Goal: Task Accomplishment & Management: Complete application form

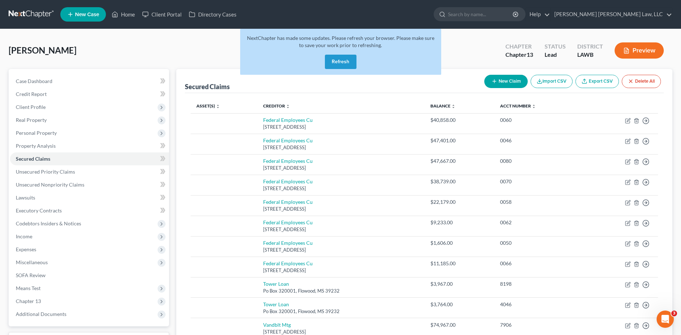
click at [37, 15] on link at bounding box center [32, 14] width 46 height 13
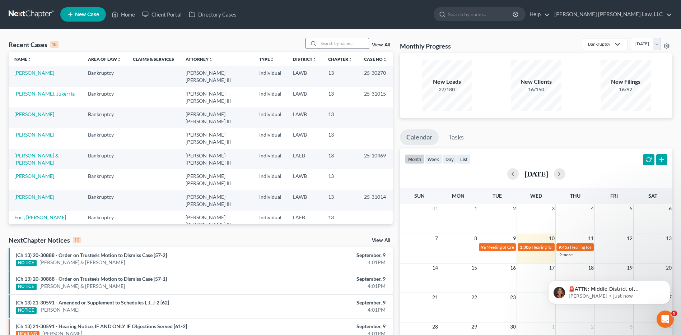
click at [329, 44] on input "search" at bounding box center [344, 43] width 50 height 10
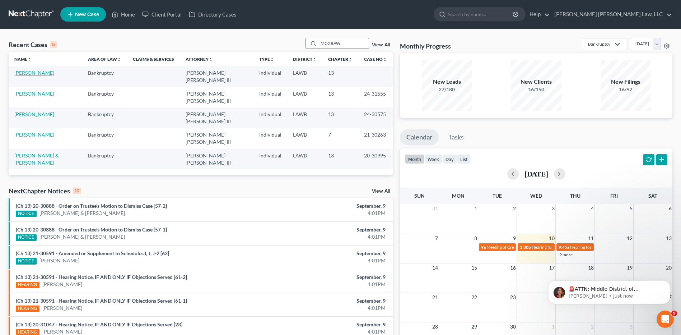
type input "MCGRAW"
click at [37, 71] on link "[PERSON_NAME]" at bounding box center [34, 73] width 40 height 6
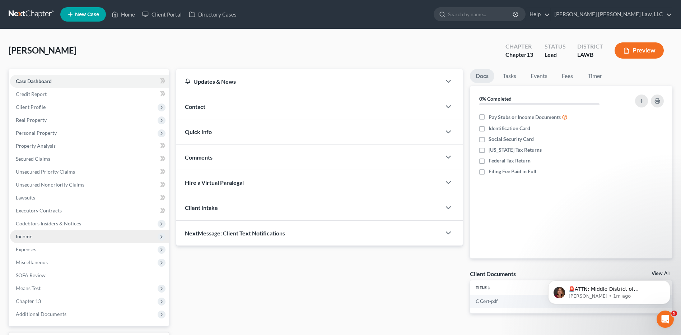
click at [24, 238] on span "Income" at bounding box center [24, 236] width 17 height 6
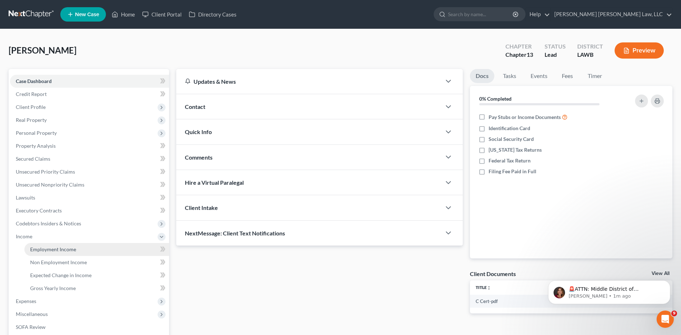
click at [40, 248] on span "Employment Income" at bounding box center [53, 249] width 46 height 6
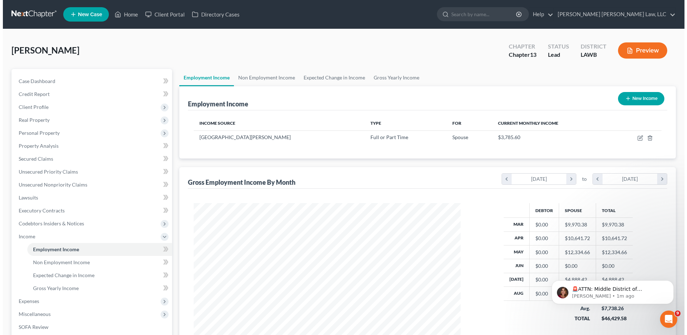
scroll to position [133, 281]
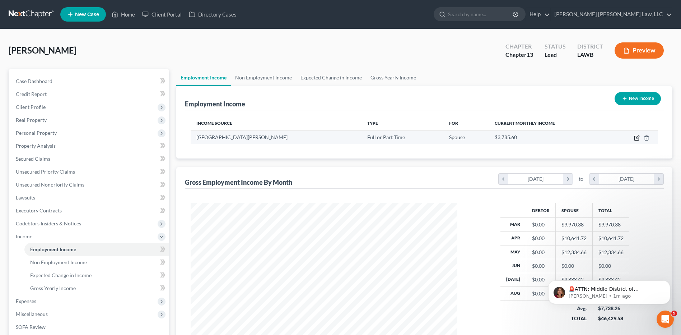
click at [636, 137] on icon "button" at bounding box center [637, 138] width 6 height 6
select select "0"
select select "19"
select select "2"
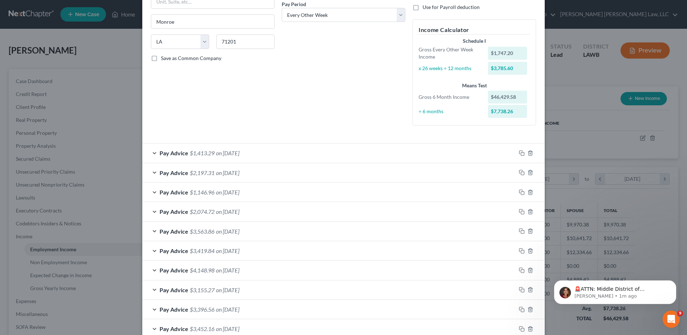
scroll to position [293, 0]
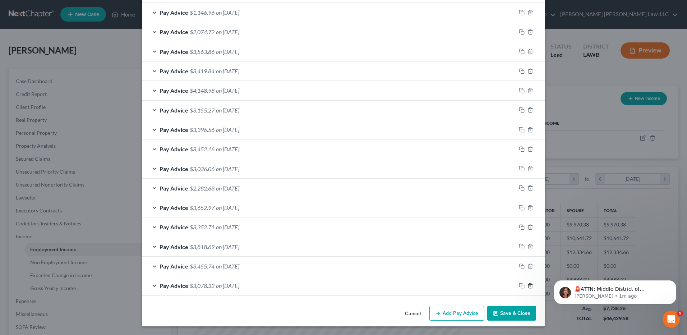
click at [528, 286] on icon "button" at bounding box center [530, 286] width 6 height 6
click at [528, 286] on icon "button" at bounding box center [530, 285] width 6 height 6
click at [528, 286] on icon "button" at bounding box center [530, 286] width 6 height 6
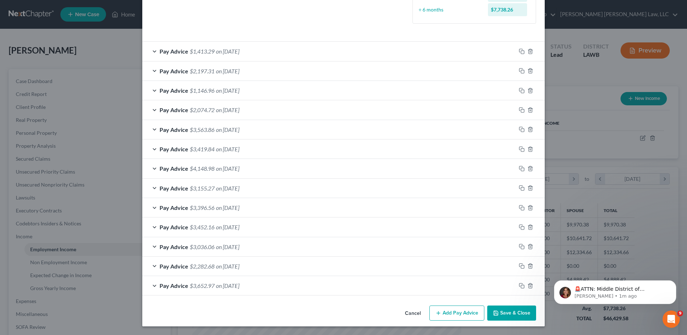
scroll to position [216, 0]
click at [528, 286] on icon "button" at bounding box center [530, 286] width 6 height 6
click at [528, 286] on icon "button" at bounding box center [530, 285] width 6 height 6
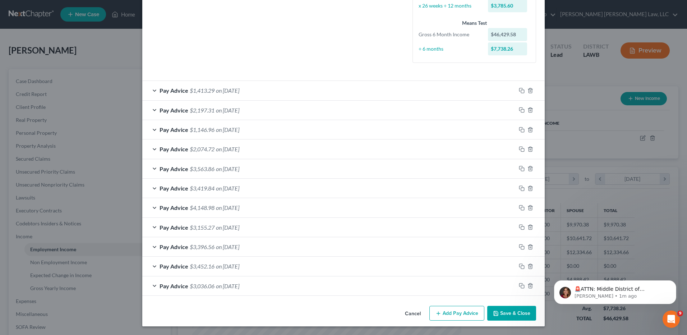
scroll to position [176, 0]
click at [528, 286] on icon "button" at bounding box center [530, 286] width 6 height 6
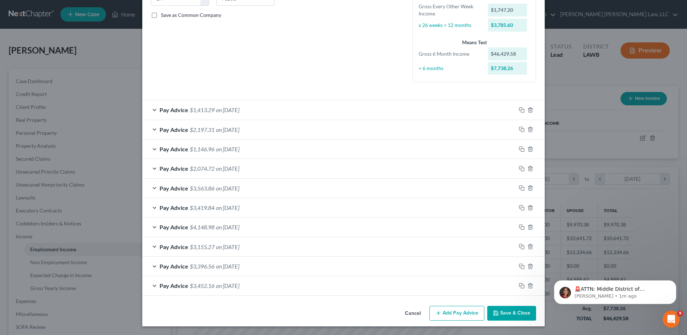
scroll to position [157, 0]
click at [454, 315] on button "Add Pay Advice" at bounding box center [456, 313] width 55 height 15
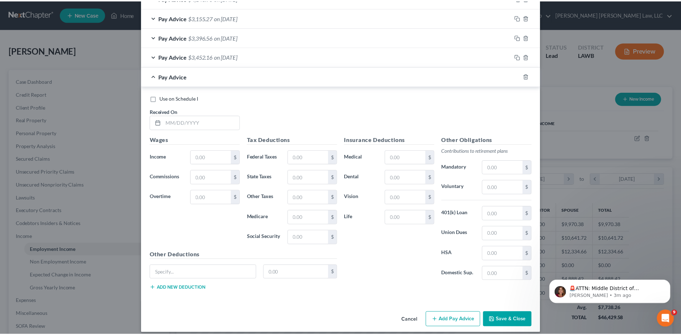
scroll to position [393, 0]
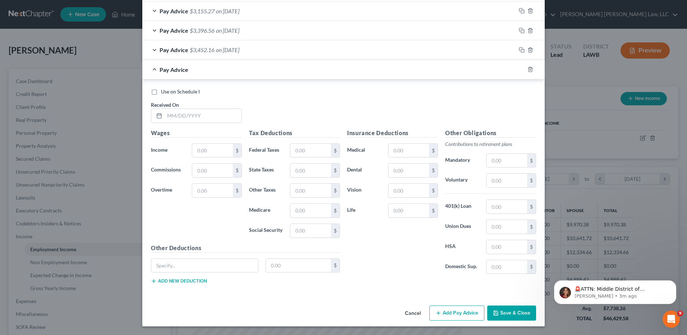
click at [418, 311] on button "Cancel" at bounding box center [412, 313] width 27 height 14
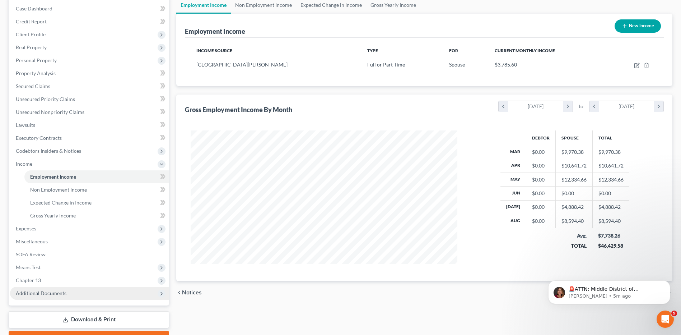
scroll to position [112, 0]
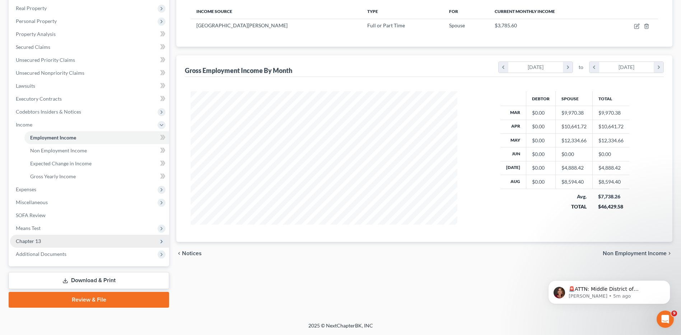
click at [36, 242] on span "Chapter 13" at bounding box center [28, 241] width 25 height 6
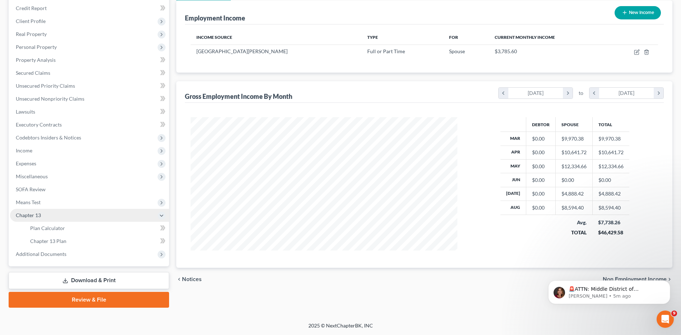
scroll to position [86, 0]
click at [26, 200] on span "Means Test" at bounding box center [28, 202] width 25 height 6
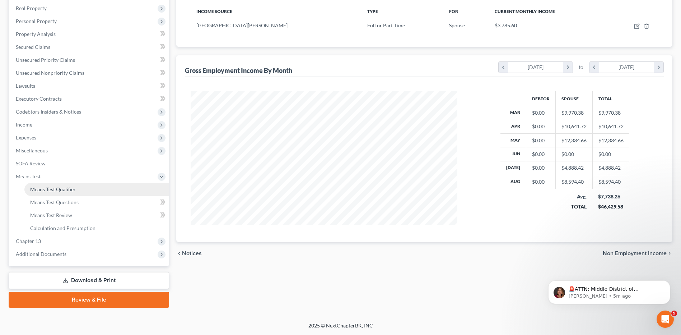
click at [48, 188] on span "Means Test Qualifier" at bounding box center [53, 189] width 46 height 6
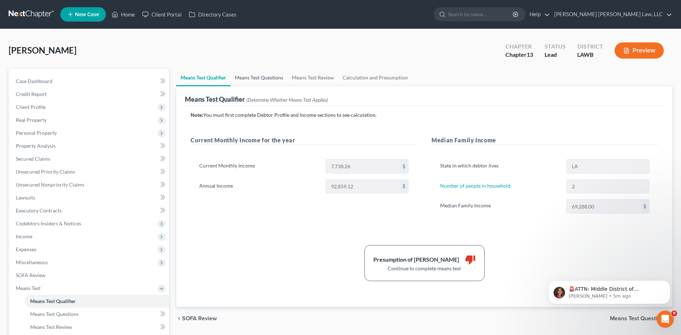
click at [264, 75] on link "Means Test Questions" at bounding box center [259, 77] width 57 height 17
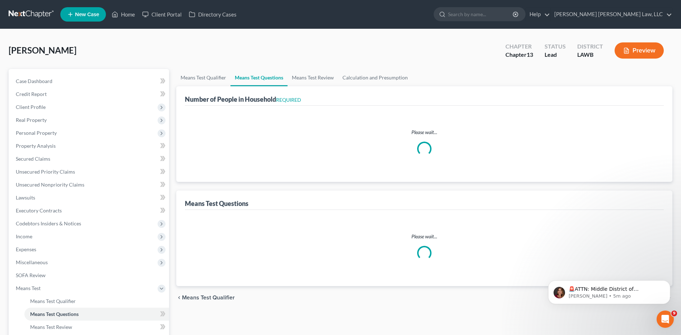
select select "1"
select select "60"
select select "1"
select select "60"
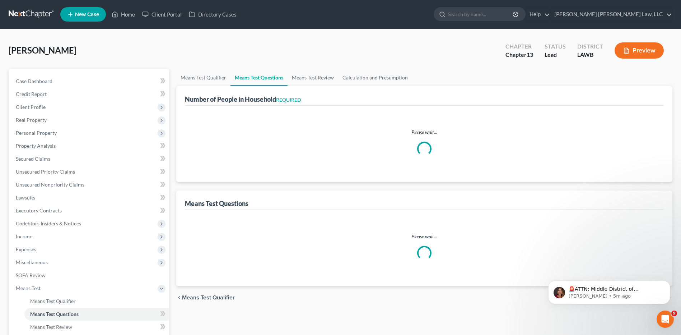
select select "2"
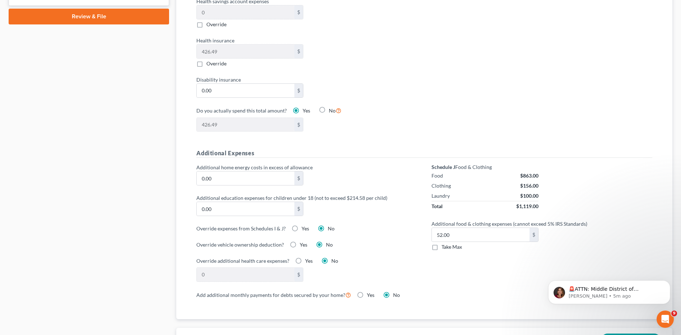
scroll to position [395, 0]
click at [442, 243] on label "Take Max" at bounding box center [452, 246] width 20 height 7
click at [445, 243] on input "Take Max" at bounding box center [447, 245] width 5 height 5
checkbox input "true"
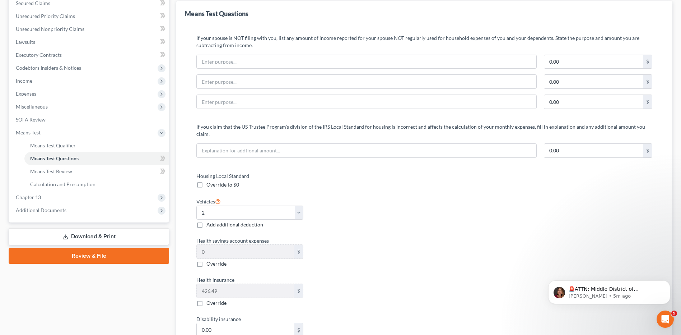
scroll to position [59, 0]
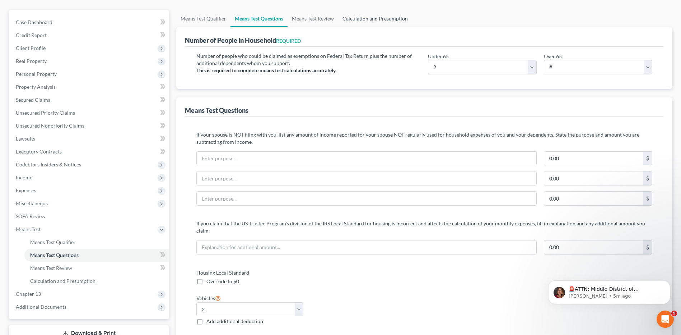
click at [364, 15] on link "Calculation and Presumption" at bounding box center [375, 18] width 74 height 17
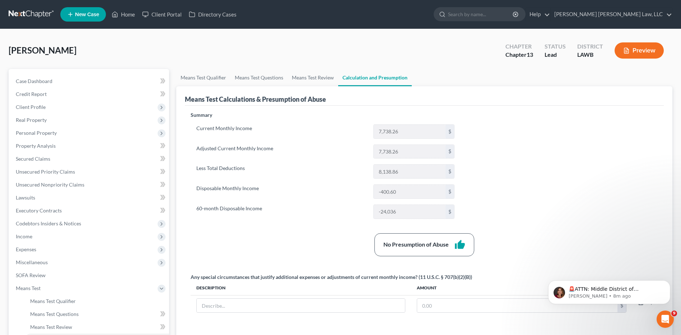
click at [15, 15] on link at bounding box center [32, 14] width 46 height 13
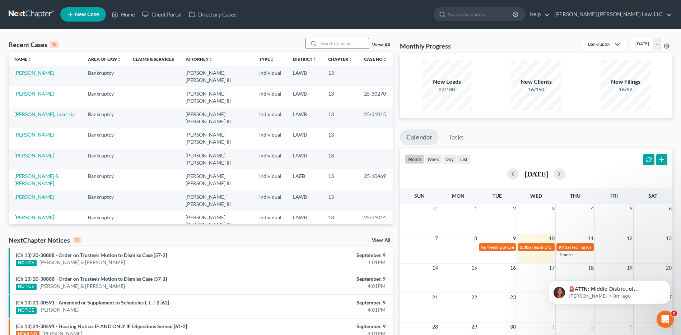
click at [328, 45] on input "search" at bounding box center [344, 43] width 50 height 10
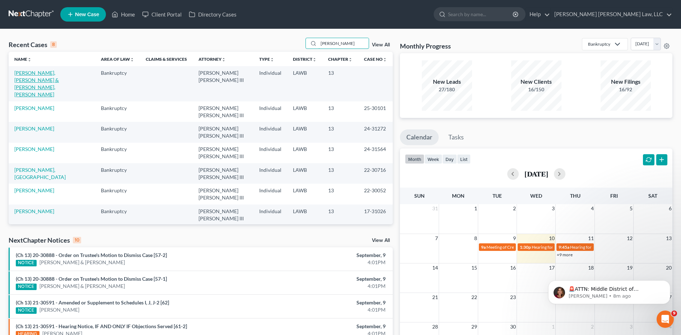
type input "hutcherson"
click at [46, 79] on link "[PERSON_NAME], [PERSON_NAME] & [PERSON_NAME], [PERSON_NAME]" at bounding box center [36, 84] width 45 height 28
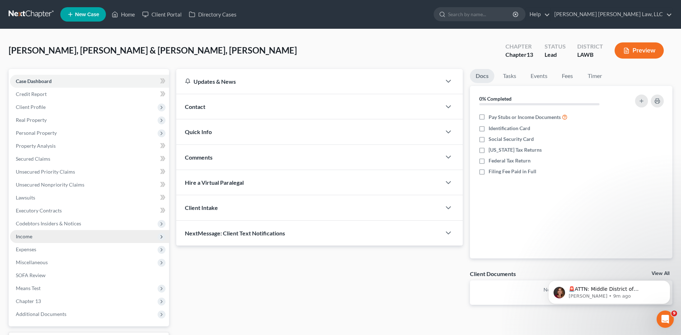
click at [28, 237] on span "Income" at bounding box center [24, 236] width 17 height 6
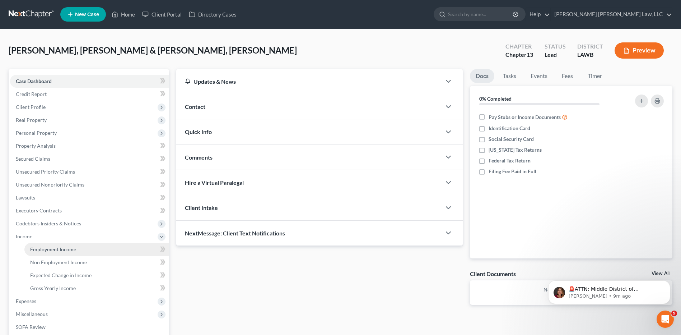
click at [38, 245] on link "Employment Income" at bounding box center [96, 249] width 145 height 13
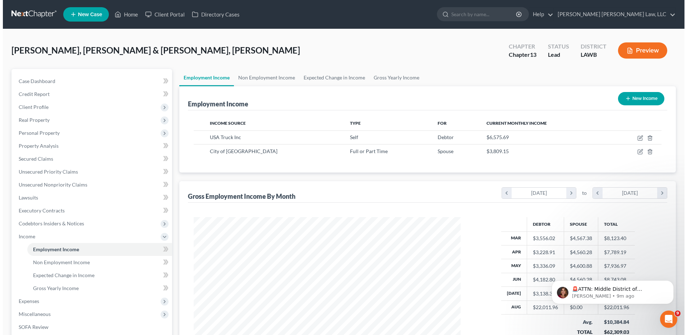
scroll to position [133, 281]
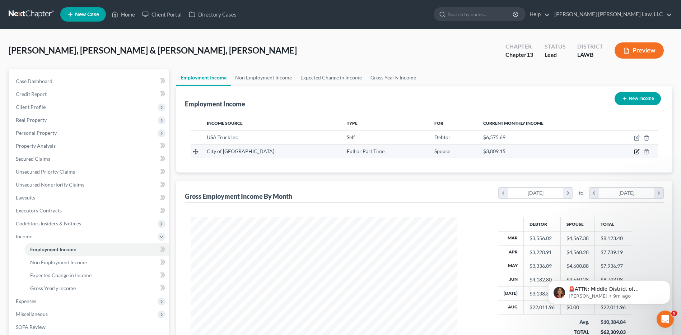
click at [637, 152] on icon "button" at bounding box center [637, 150] width 3 height 3
select select "0"
select select "19"
select select "1"
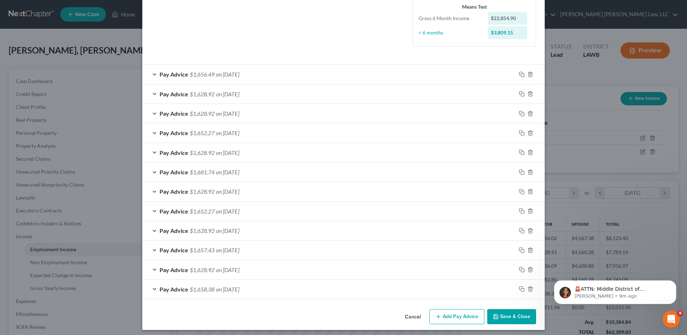
scroll to position [195, 0]
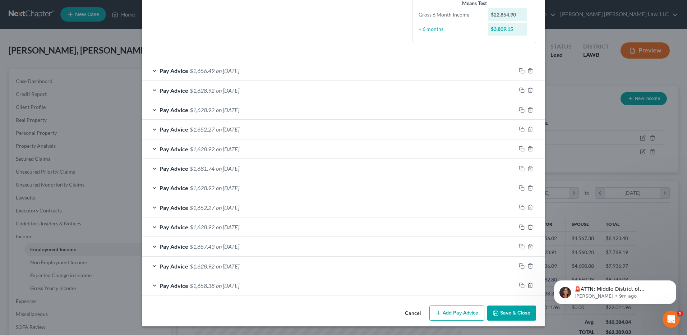
click at [530, 286] on line "button" at bounding box center [530, 285] width 0 height 1
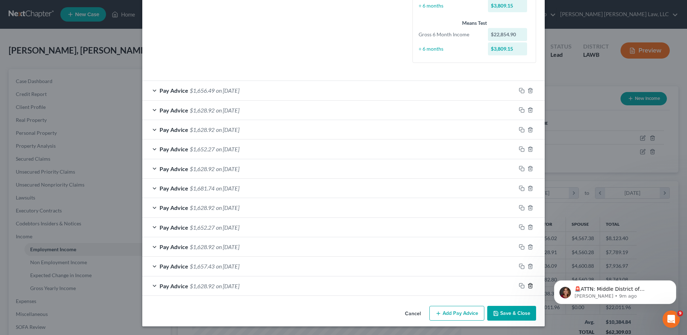
click at [530, 286] on line "button" at bounding box center [530, 285] width 0 height 1
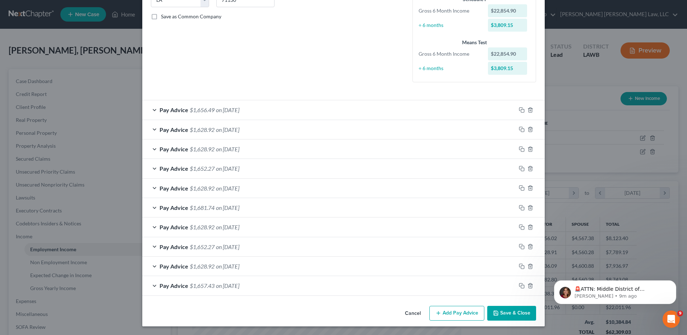
scroll to position [156, 0]
click at [458, 311] on button "Add Pay Advice" at bounding box center [456, 313] width 55 height 15
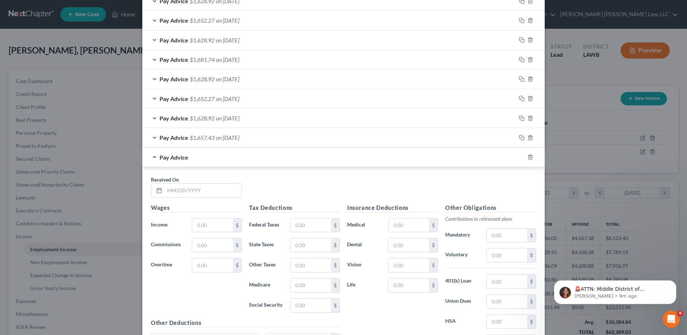
scroll to position [371, 0]
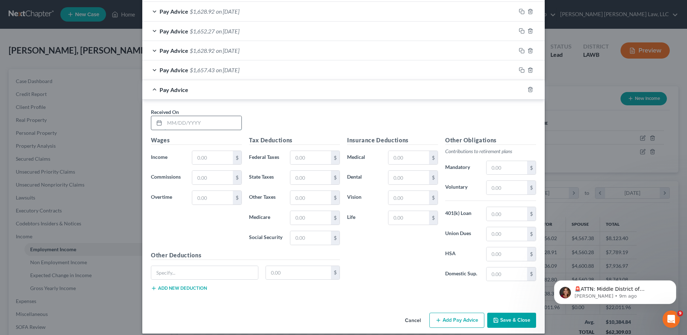
click at [190, 117] on input "text" at bounding box center [203, 123] width 77 height 14
type input "08/15/2029"
click at [217, 157] on input "text" at bounding box center [212, 158] width 41 height 14
type input "2,264.04"
click at [296, 158] on input "text" at bounding box center [310, 158] width 41 height 14
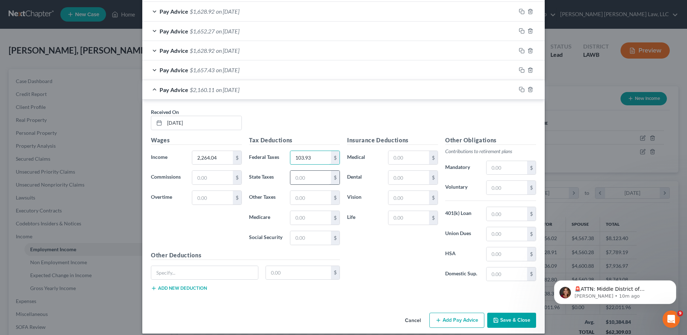
type input "103.93"
click at [300, 182] on input "text" at bounding box center [310, 178] width 41 height 14
type input "57.01"
click at [320, 217] on input "text" at bounding box center [310, 218] width 41 height 14
type input "30.42"
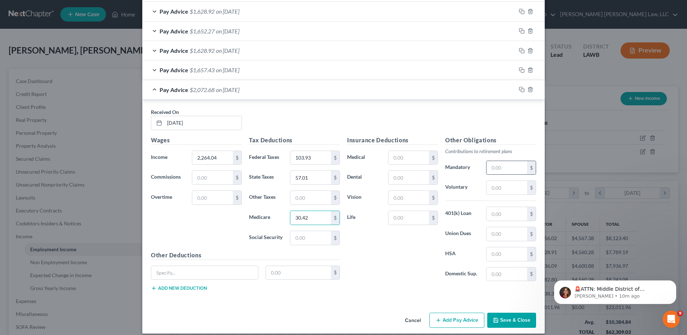
click at [491, 169] on input "text" at bounding box center [506, 168] width 41 height 14
type input "271.68"
click at [398, 181] on input "text" at bounding box center [408, 178] width 41 height 14
type input "25.32"
click at [397, 223] on input "text" at bounding box center [408, 218] width 41 height 14
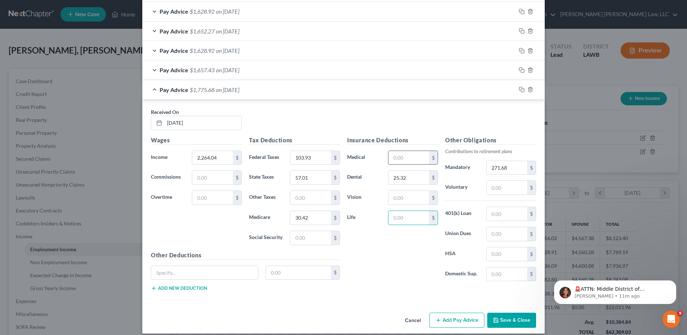
click at [405, 162] on input "text" at bounding box center [408, 158] width 41 height 14
type input "134.89"
click at [409, 218] on input "text" at bounding box center [408, 218] width 41 height 14
type input "5.38"
click at [293, 277] on input "text" at bounding box center [298, 273] width 65 height 14
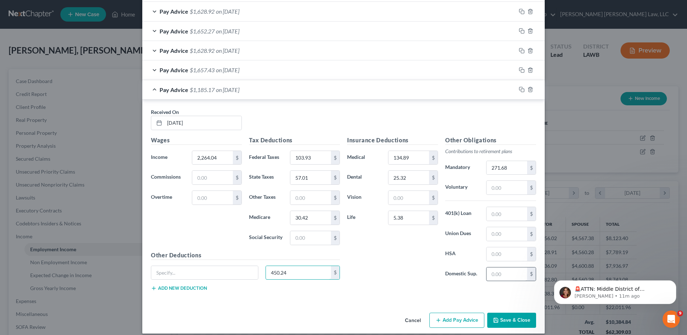
type input "450.24"
click at [505, 273] on input "text" at bounding box center [506, 274] width 41 height 14
type input "3.00"
click at [413, 199] on input "text" at bounding box center [408, 198] width 41 height 14
type input "6.47"
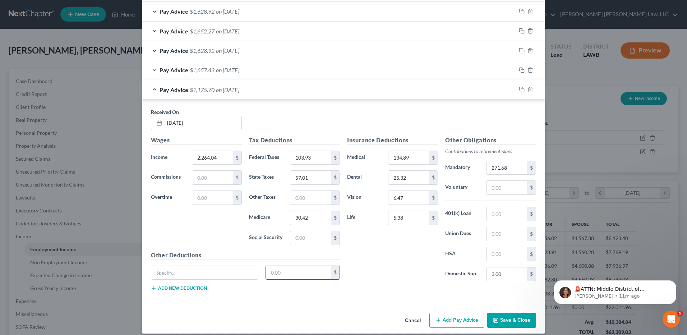
type input "450.24"
click at [465, 320] on button "Add Pay Advice" at bounding box center [456, 319] width 55 height 15
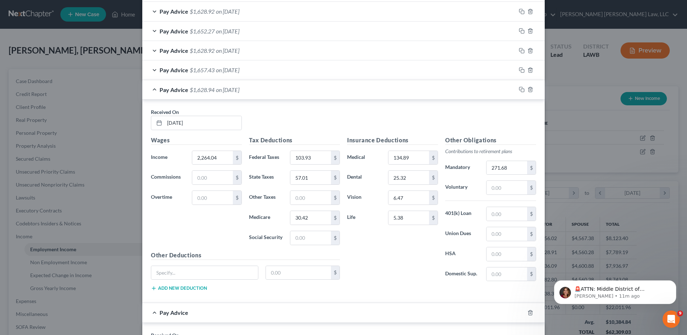
scroll to position [601, 0]
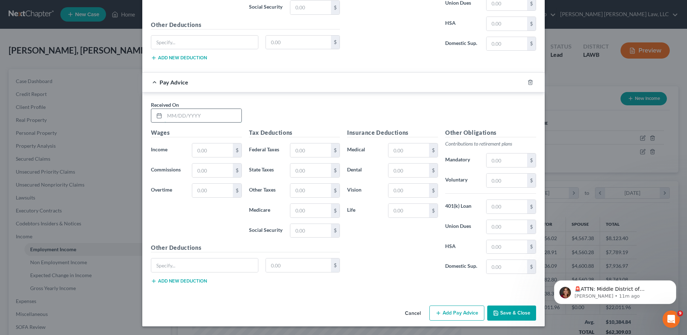
click at [194, 115] on input "text" at bounding box center [203, 116] width 77 height 14
type input "08/29/2025"
click at [212, 151] on input "text" at bounding box center [212, 150] width 41 height 14
type input "2,315.84"
click at [308, 145] on input "text" at bounding box center [310, 150] width 41 height 14
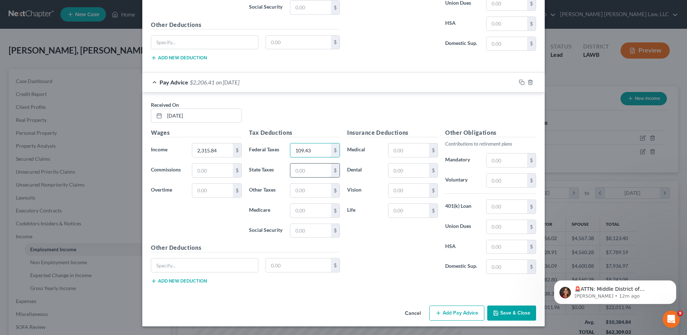
type input "109.43"
click at [314, 170] on input "text" at bounding box center [310, 170] width 41 height 14
type input "58.79"
click at [310, 214] on input "text" at bounding box center [310, 211] width 41 height 14
type input "31.16"
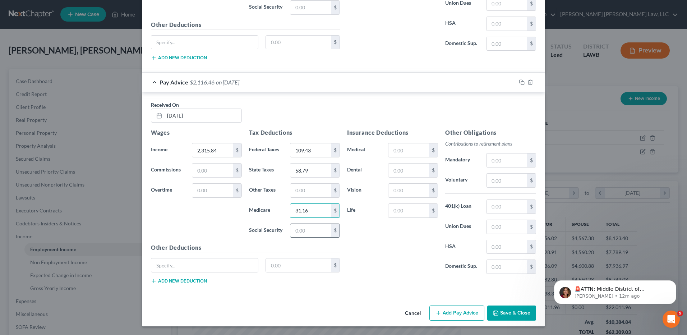
click at [306, 233] on input "text" at bounding box center [310, 231] width 41 height 14
click at [406, 152] on input "text" at bounding box center [408, 150] width 41 height 14
type input "134.89"
click at [407, 166] on input "text" at bounding box center [408, 170] width 41 height 14
type input "25.32"
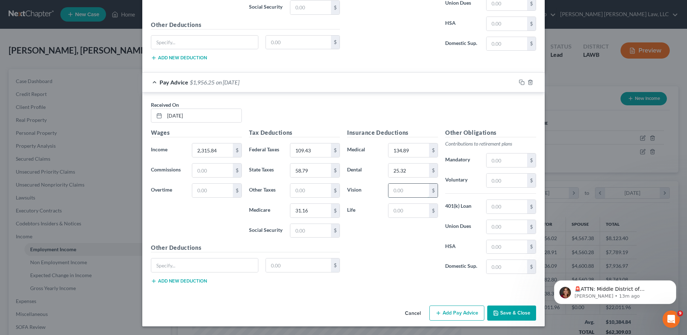
click at [407, 188] on input "text" at bounding box center [408, 191] width 41 height 14
type input "6.47"
click at [401, 217] on input "text" at bounding box center [408, 211] width 41 height 14
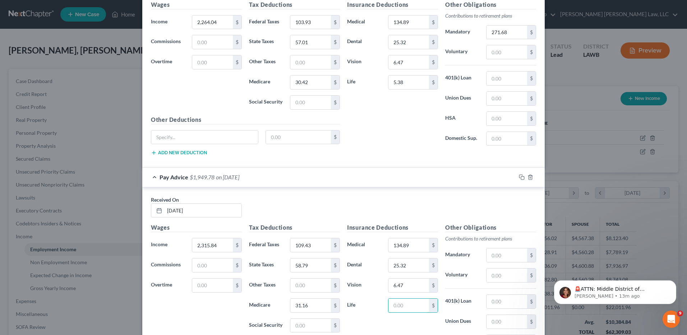
scroll to position [494, 0]
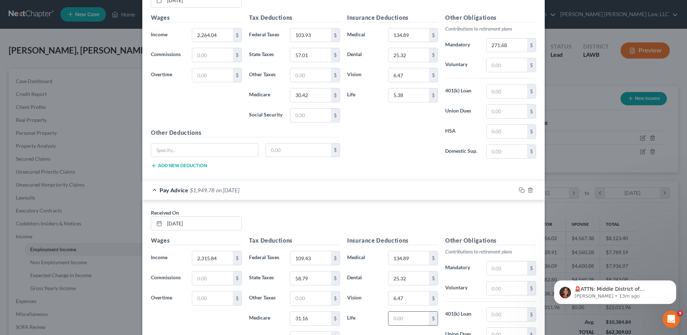
click at [398, 320] on input "text" at bounding box center [408, 318] width 41 height 14
type input "5.38"
click at [496, 266] on input "text" at bounding box center [506, 268] width 41 height 14
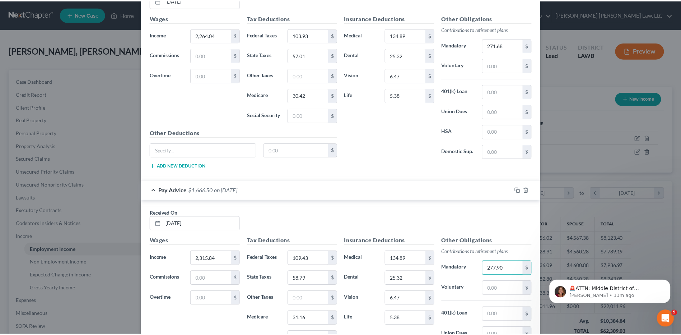
scroll to position [601, 0]
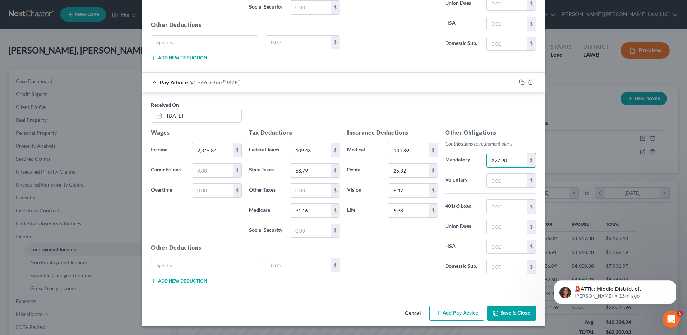
type input "277.90"
click at [512, 311] on button "Save & Close" at bounding box center [511, 312] width 49 height 15
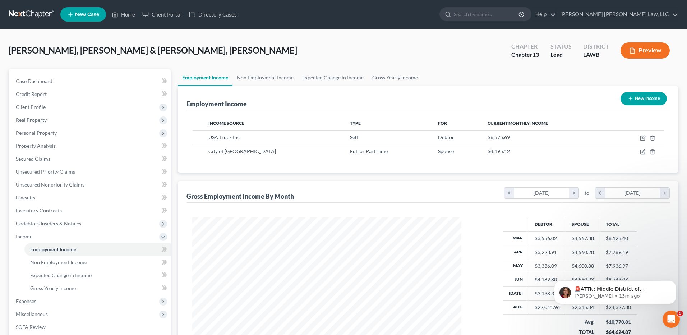
scroll to position [359057, 358909]
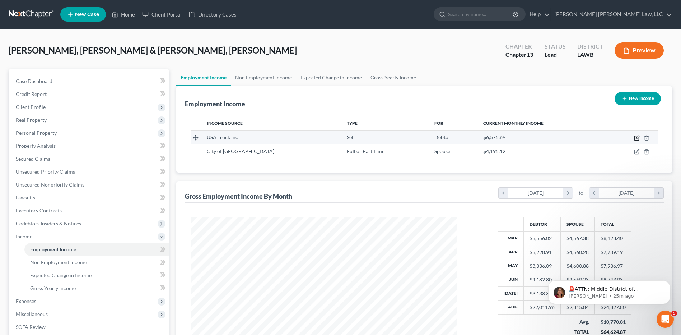
click at [638, 136] on icon "button" at bounding box center [637, 138] width 6 height 6
select select "1"
select select "2"
select select "0"
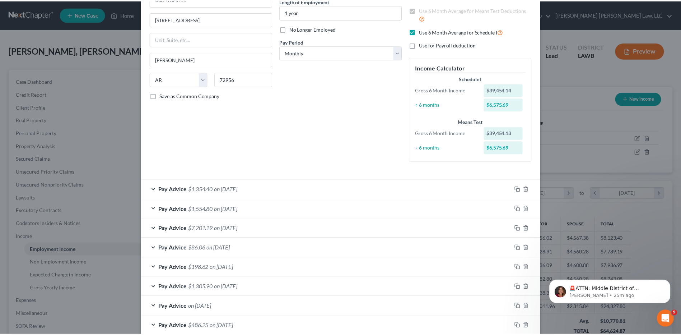
scroll to position [156, 0]
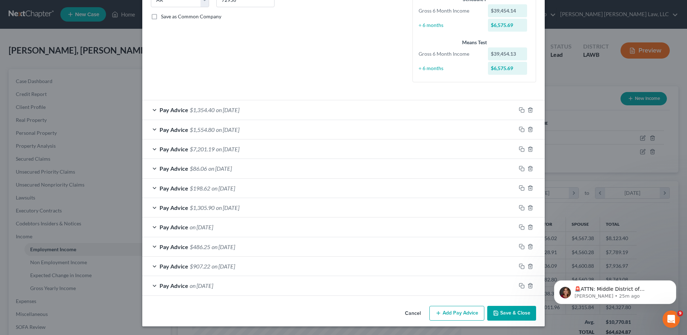
click at [510, 313] on button "Save & Close" at bounding box center [511, 313] width 49 height 15
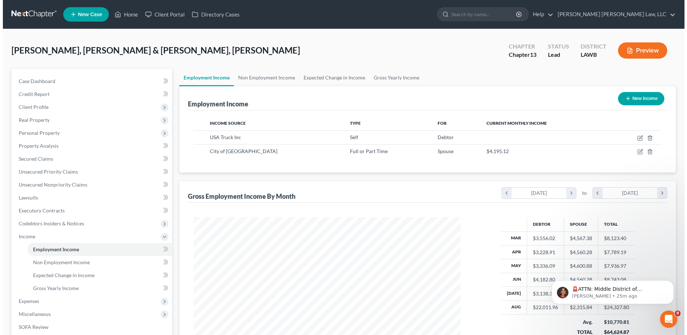
scroll to position [359057, 358909]
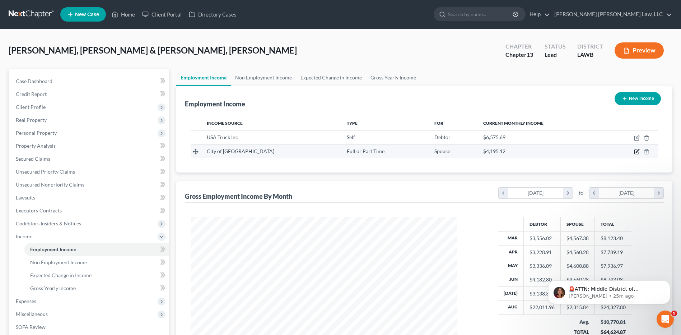
click at [637, 152] on icon "button" at bounding box center [637, 150] width 3 height 3
select select "0"
select select "19"
select select "1"
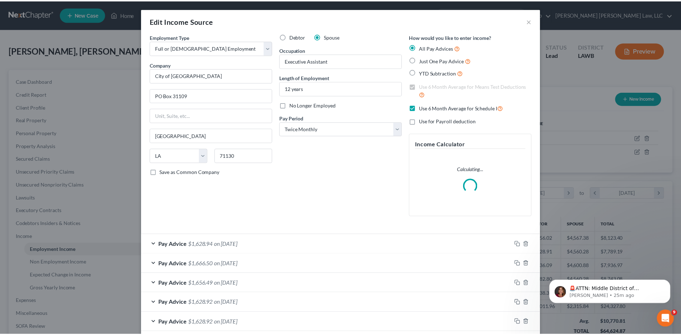
scroll to position [173, 0]
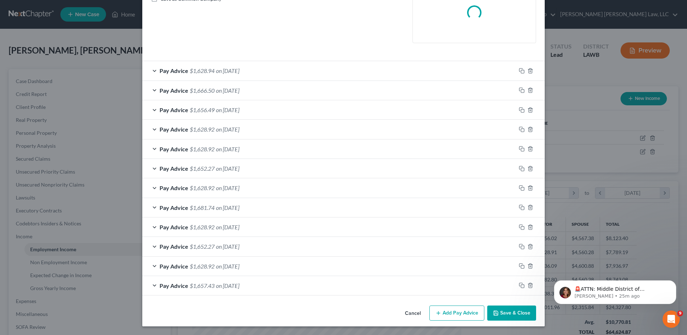
click at [510, 313] on button "Save & Close" at bounding box center [511, 312] width 49 height 15
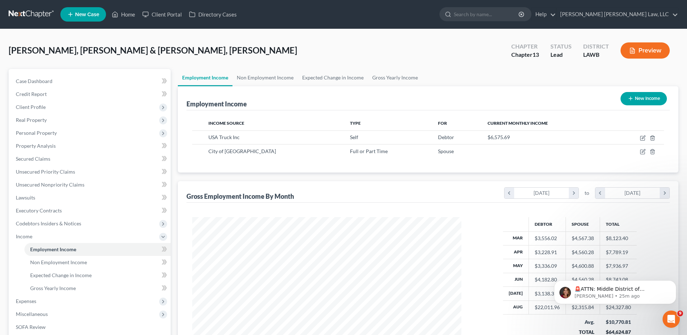
scroll to position [359057, 358909]
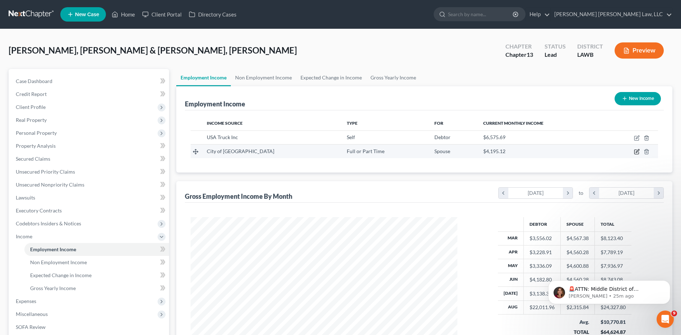
click at [639, 152] on icon "button" at bounding box center [637, 152] width 6 height 6
select select "0"
select select "19"
select select "1"
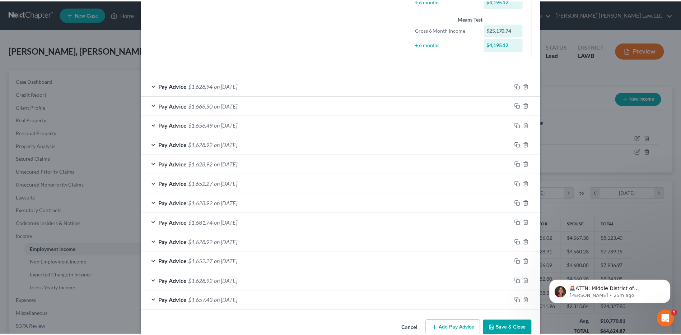
scroll to position [195, 0]
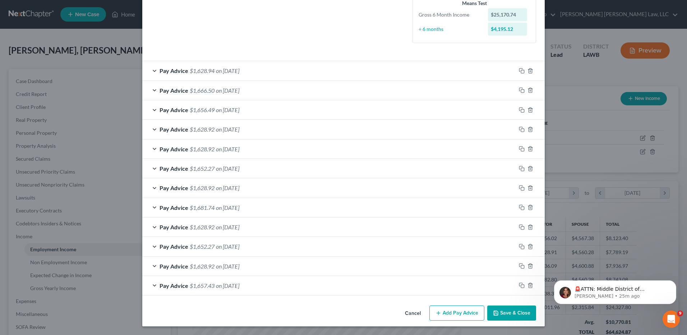
click at [506, 312] on button "Save & Close" at bounding box center [511, 312] width 49 height 15
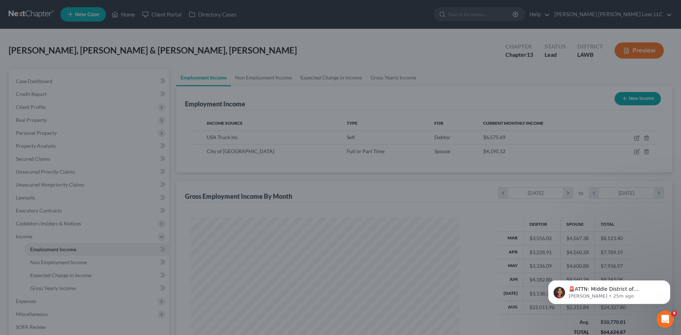
scroll to position [359057, 358909]
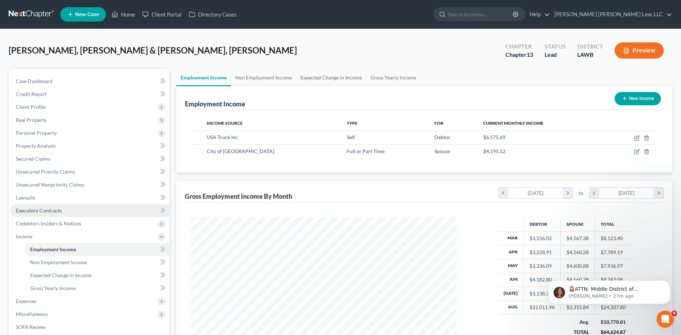
click at [27, 212] on span "Executory Contracts" at bounding box center [39, 210] width 46 height 6
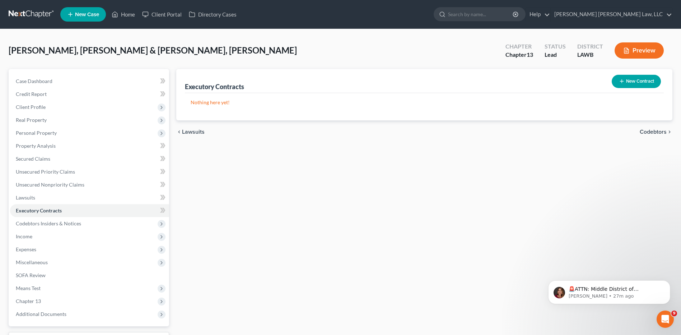
click at [627, 80] on button "New Contract" at bounding box center [636, 81] width 49 height 13
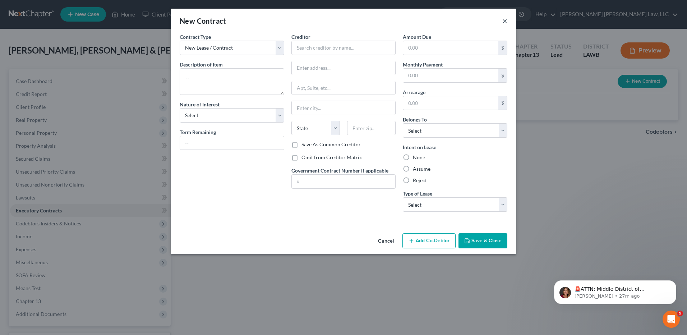
click at [504, 22] on button "×" at bounding box center [504, 21] width 5 height 9
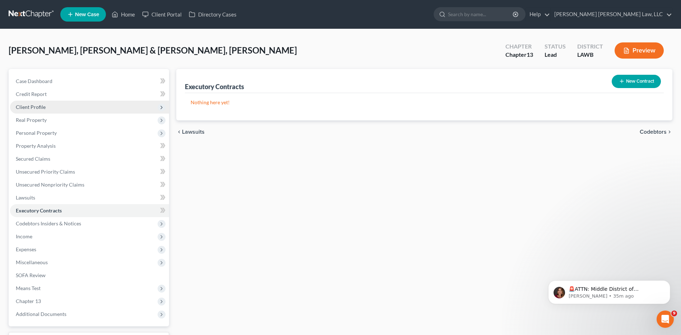
click at [27, 108] on span "Client Profile" at bounding box center [31, 107] width 30 height 6
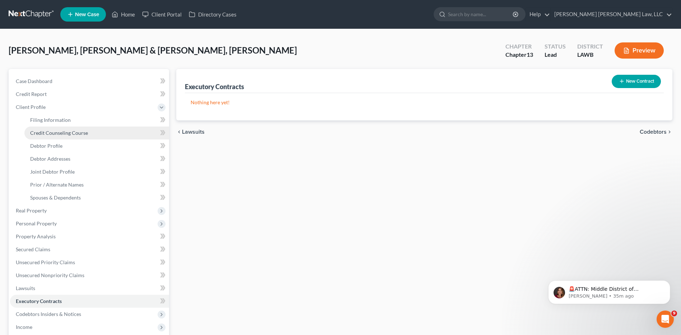
click at [44, 131] on span "Credit Counseling Course" at bounding box center [59, 133] width 58 height 6
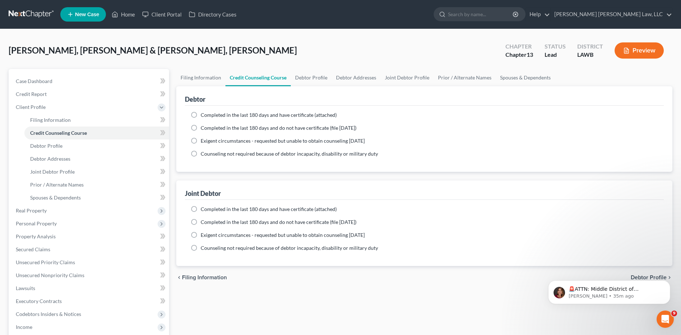
click at [201, 128] on label "Completed in the last 180 days and do not have certificate (file within 14 days)" at bounding box center [279, 127] width 156 height 7
click at [204, 128] on input "Completed in the last 180 days and do not have certificate (file within 14 days)" at bounding box center [206, 126] width 5 height 5
radio input "true"
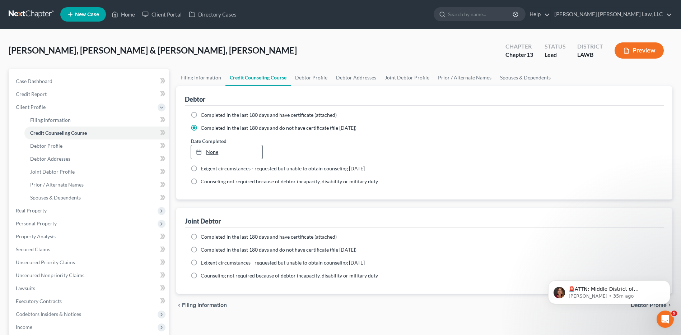
click at [212, 151] on link "None" at bounding box center [226, 152] width 71 height 14
type input "9/10/2025"
click at [201, 247] on label "Completed in the last 180 days and do not have certificate (file within 14 days)" at bounding box center [279, 249] width 156 height 7
click at [204, 247] on input "Completed in the last 180 days and do not have certificate (file within 14 days)" at bounding box center [206, 248] width 5 height 5
radio input "true"
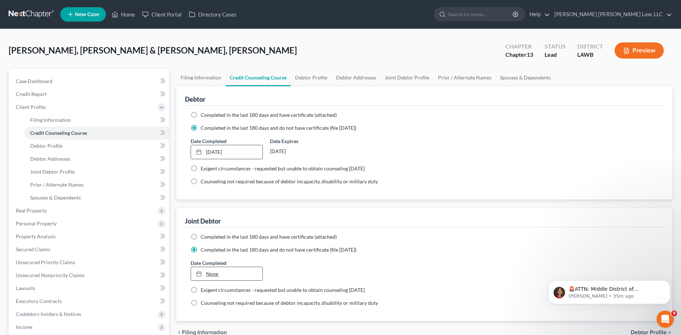
click at [212, 271] on link "None" at bounding box center [226, 274] width 71 height 14
type input "9/10/2025"
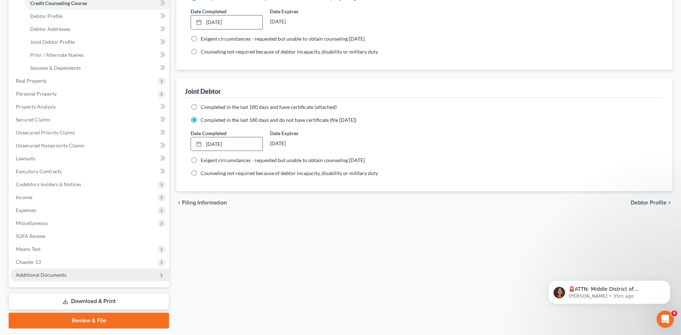
scroll to position [151, 0]
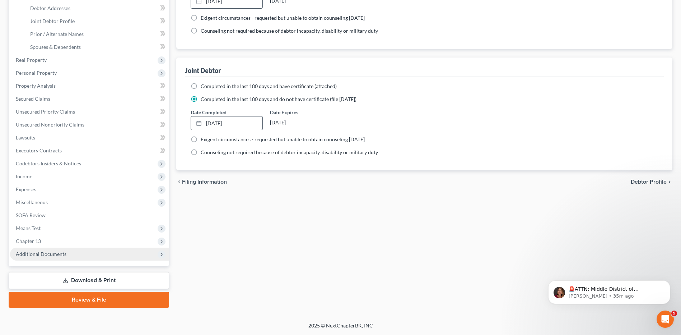
click at [50, 255] on span "Additional Documents" at bounding box center [41, 254] width 51 height 6
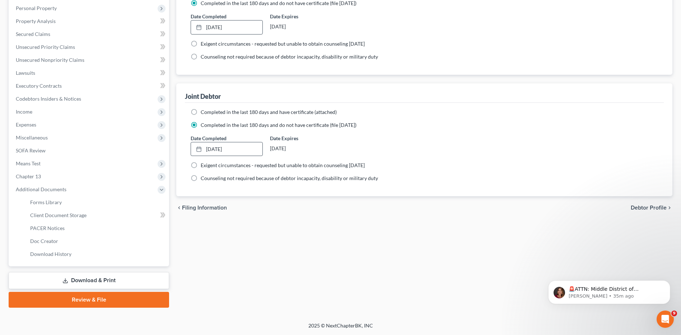
scroll to position [125, 0]
click at [59, 212] on span "Client Document Storage" at bounding box center [58, 215] width 56 height 6
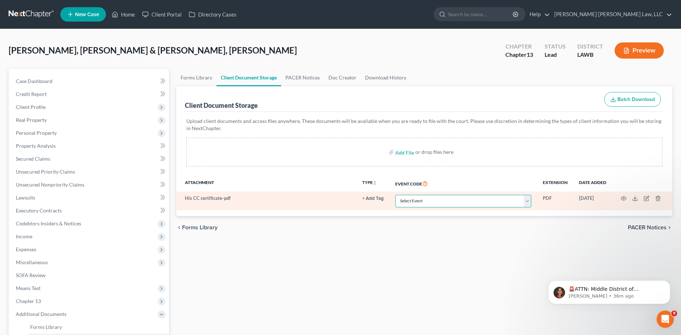
click at [413, 202] on select "Select Event 20 Largest Unsecured Creditors Amended Creditor Matrix (Fee) Amend…" at bounding box center [463, 201] width 136 height 13
select select "9"
click at [395, 195] on select "Select Event 20 Largest Unsecured Creditors Amended Creditor Matrix (Fee) Amend…" at bounding box center [463, 201] width 136 height 13
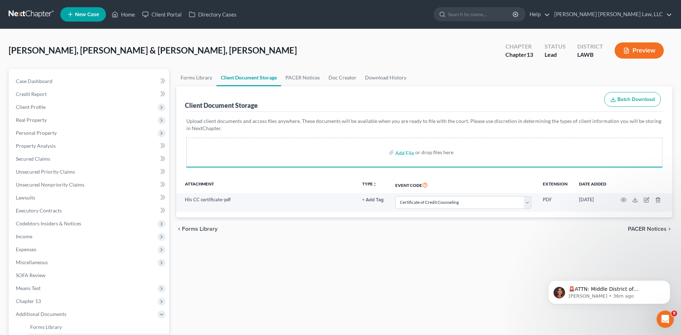
select select "9"
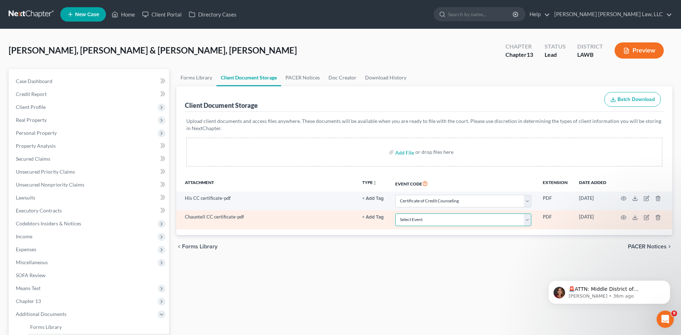
click at [413, 216] on select "Select Event 20 Largest Unsecured Creditors Amended Creditor Matrix (Fee) Amend…" at bounding box center [463, 219] width 136 height 13
select select "9"
click at [395, 213] on select "Select Event 20 Largest Unsecured Creditors Amended Creditor Matrix (Fee) Amend…" at bounding box center [463, 219] width 136 height 13
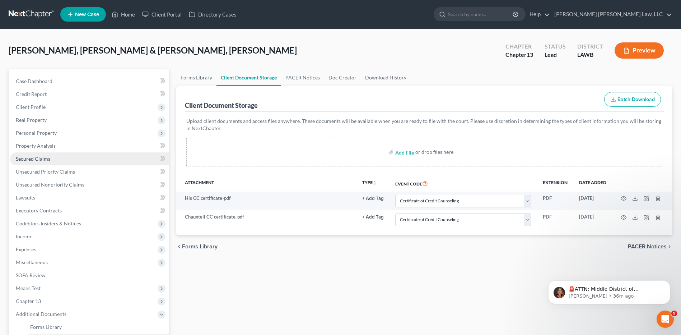
drag, startPoint x: 23, startPoint y: 158, endPoint x: 32, endPoint y: 160, distance: 8.5
click at [23, 158] on span "Secured Claims" at bounding box center [33, 159] width 34 height 6
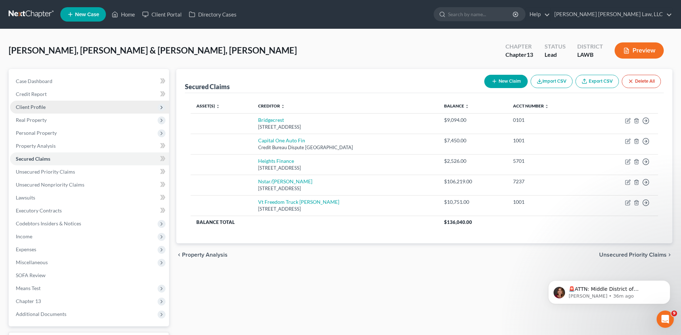
click at [26, 106] on span "Client Profile" at bounding box center [31, 107] width 30 height 6
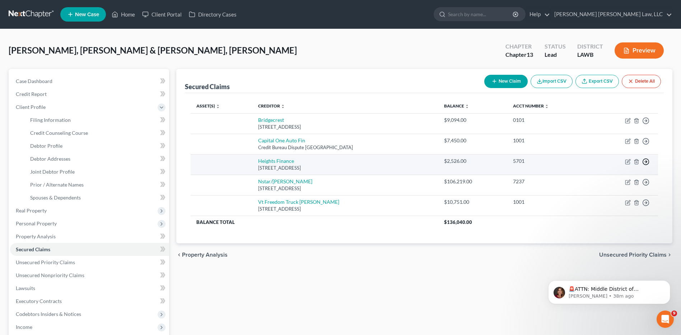
click at [647, 162] on polyline "button" at bounding box center [646, 162] width 1 height 3
click at [604, 177] on link "Move to F" at bounding box center [613, 179] width 60 height 12
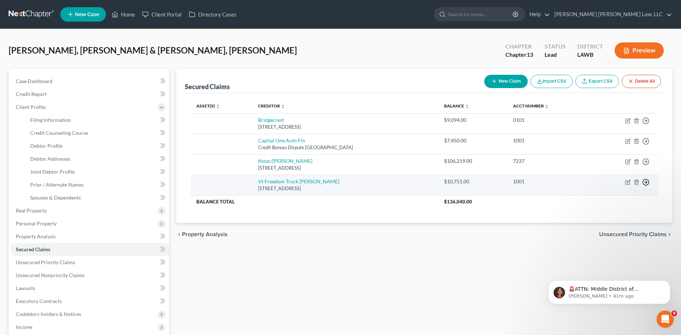
click at [648, 182] on icon "button" at bounding box center [646, 182] width 7 height 7
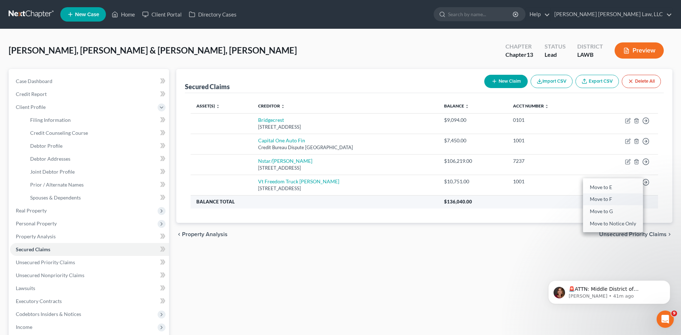
click at [608, 202] on link "Move to F" at bounding box center [613, 199] width 60 height 12
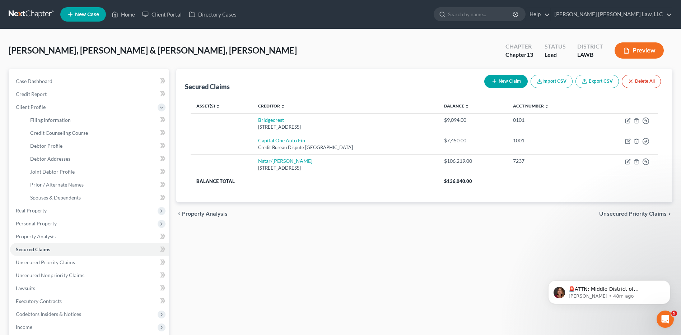
click at [27, 14] on link at bounding box center [32, 14] width 46 height 13
